Goal: Check status: Verify the current state of an ongoing process or item

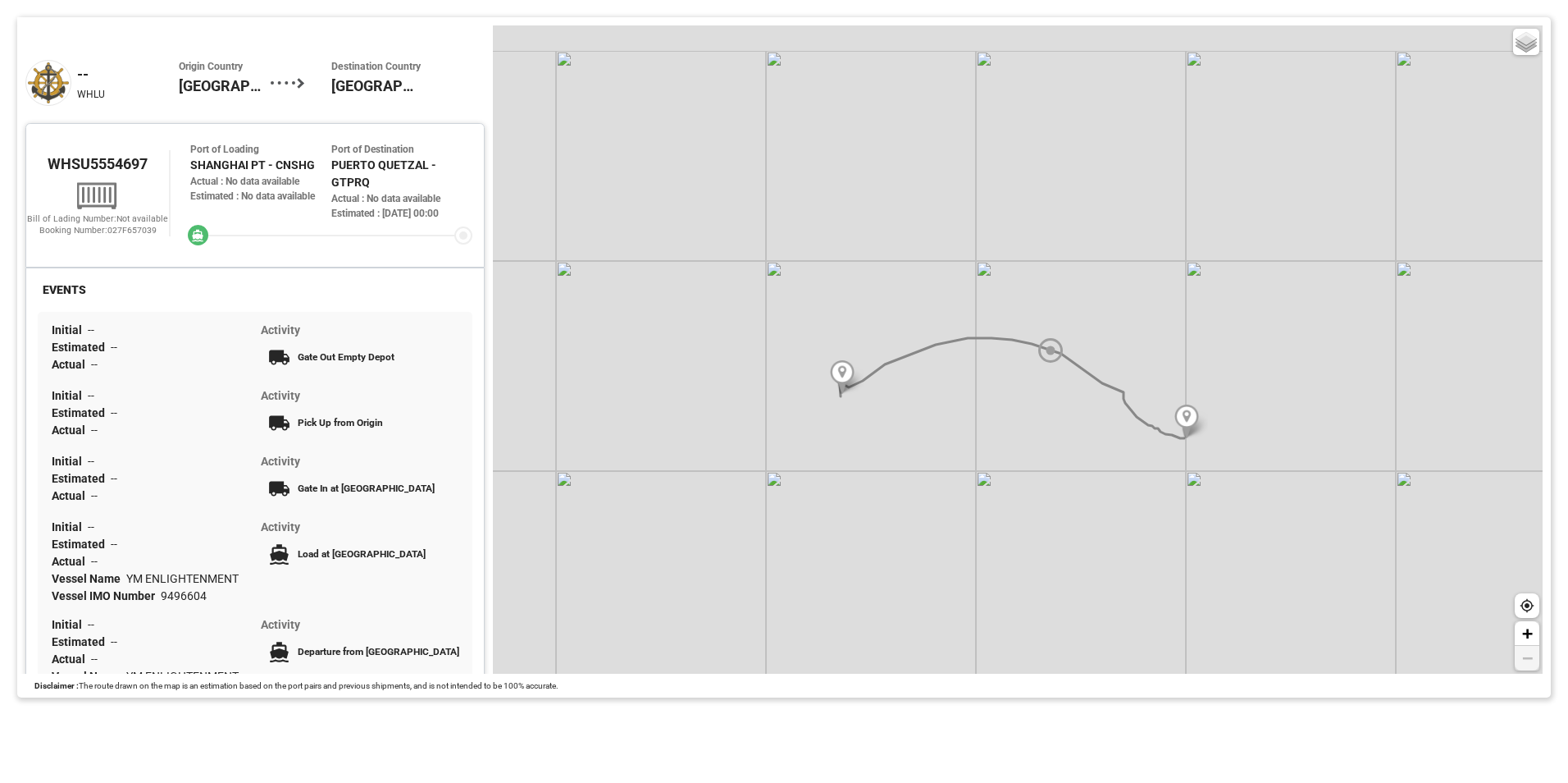
drag, startPoint x: 493, startPoint y: 395, endPoint x: 487, endPoint y: 431, distance: 36.5
click at [487, 463] on div "Tracking Map -- WHLU Origin Country China Destination Country Guatemala WHSU555…" at bounding box center [784, 357] width 1533 height 680
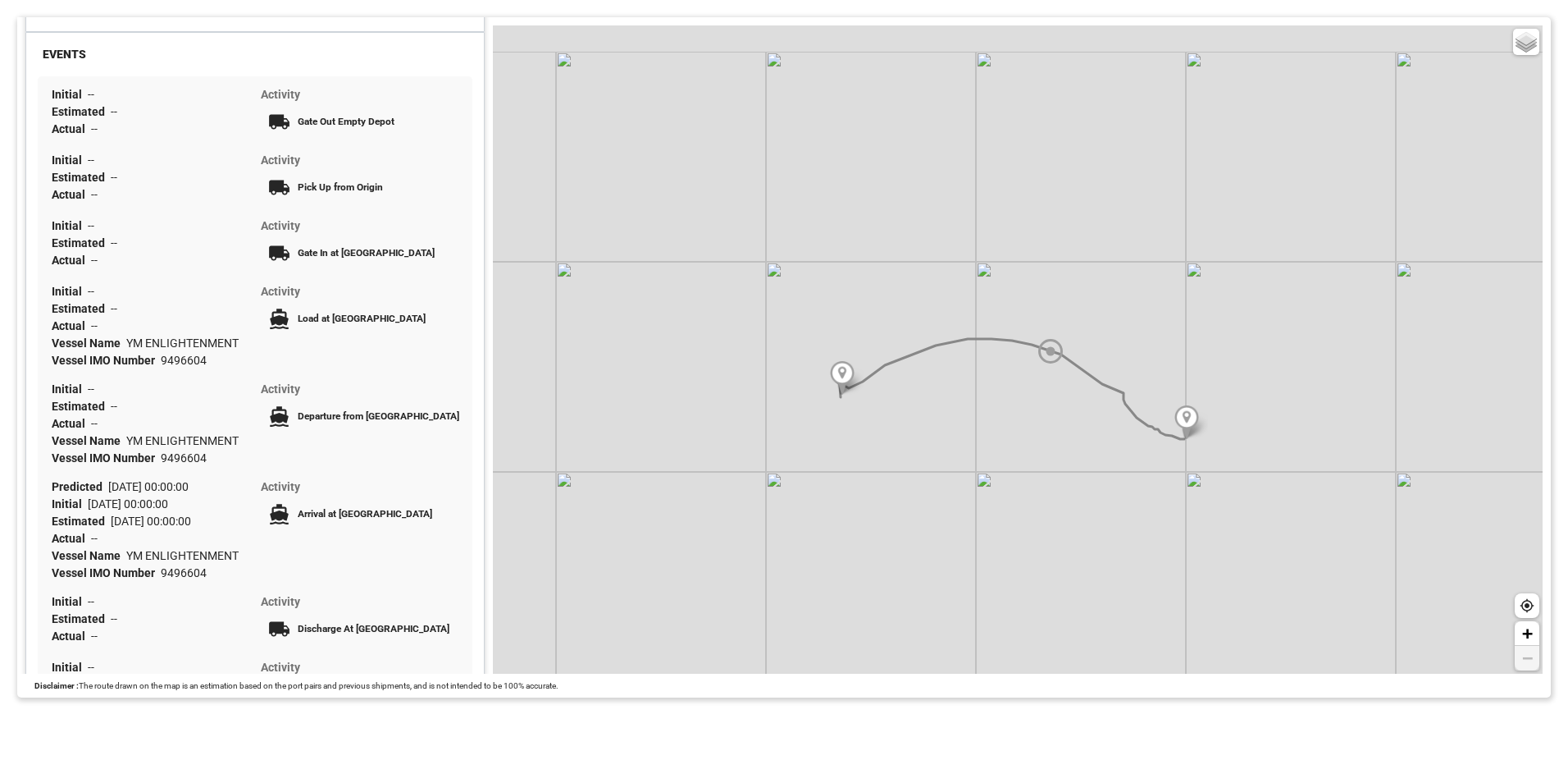
scroll to position [246, 0]
